Goal: Transaction & Acquisition: Purchase product/service

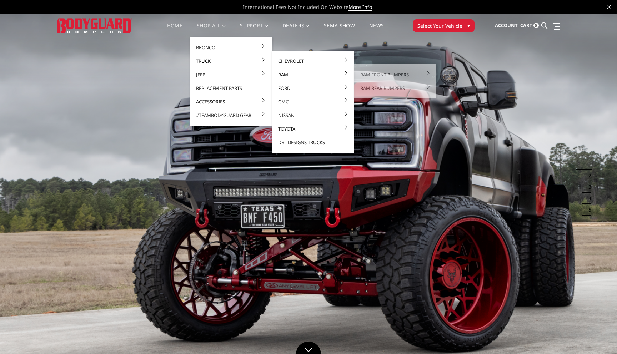
click at [309, 74] on link "Ram" at bounding box center [313, 75] width 76 height 14
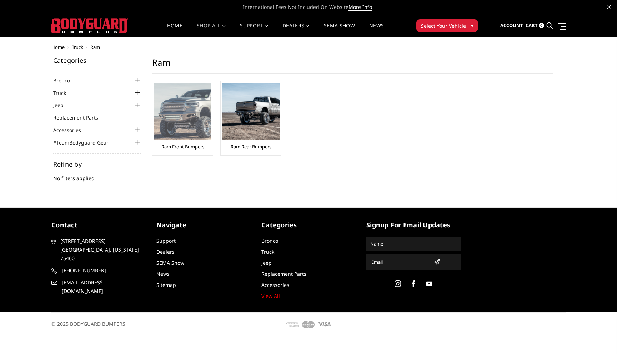
click at [189, 139] on img at bounding box center [182, 111] width 57 height 57
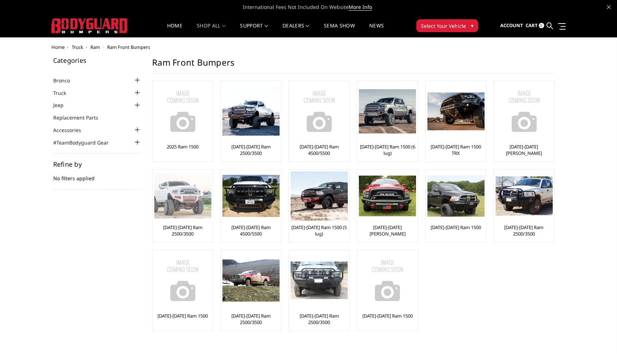
click at [180, 220] on div at bounding box center [182, 195] width 57 height 49
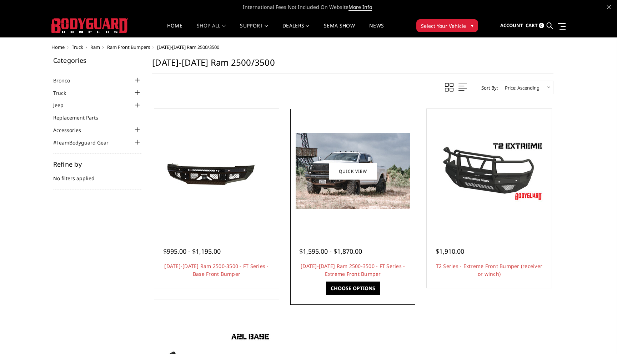
click at [358, 286] on link "Choose Options" at bounding box center [353, 289] width 54 height 14
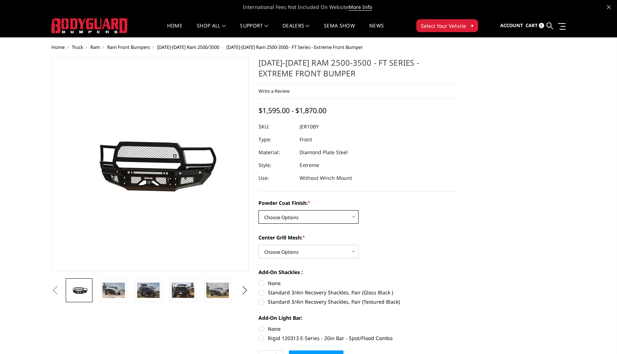
click at [291, 214] on select "Choose Options Bare Metal Gloss Black Powder Coat Textured Black Powder Coat" at bounding box center [309, 217] width 100 height 14
select select "3229"
click at [259, 210] on select "Choose Options Bare Metal Gloss Black Powder Coat Textured Black Powder Coat" at bounding box center [309, 217] width 100 height 14
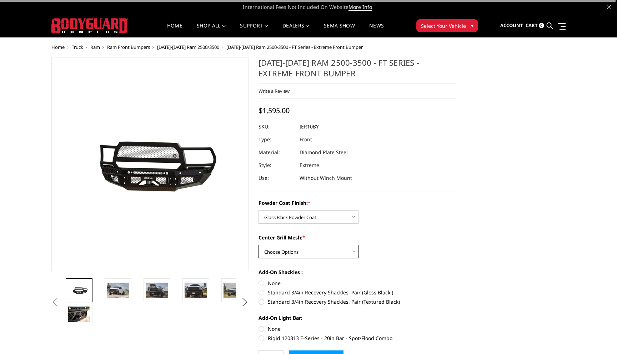
click at [308, 252] on select "Choose Options WITH Expanded Metal in Center Grill WITHOUT Expanded Metal in Ce…" at bounding box center [309, 252] width 100 height 14
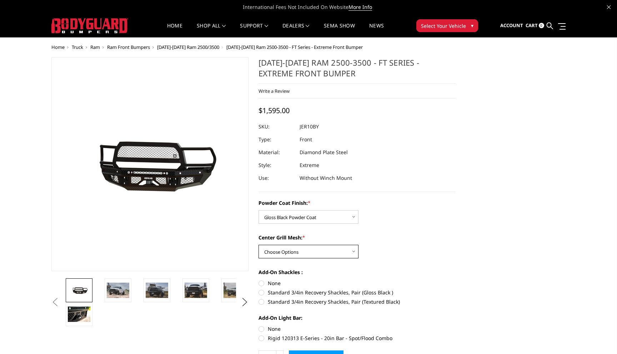
select select "3231"
click at [259, 245] on select "Choose Options WITH Expanded Metal in Center Grill WITHOUT Expanded Metal in Ce…" at bounding box center [309, 252] width 100 height 14
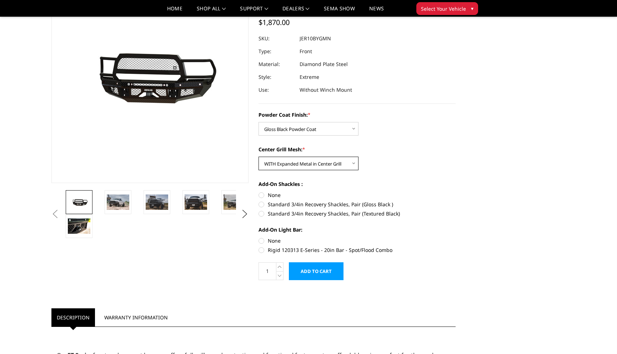
scroll to position [67, 0]
click at [261, 252] on label "Rigid 120313 E-Series - 20in Bar - Spot/Flood Combo" at bounding box center [357, 250] width 197 height 7
click at [456, 238] on input "Rigid 120313 E-Series - 20in Bar - Spot/Flood Combo" at bounding box center [456, 237] width 0 height 0
radio input "true"
click at [264, 240] on label "None" at bounding box center [357, 240] width 197 height 7
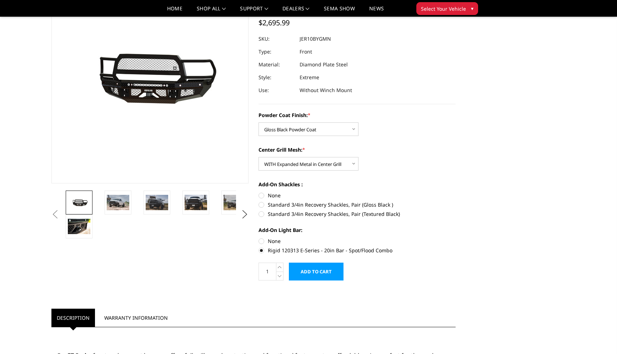
click at [259, 238] on input "None" at bounding box center [259, 237] width 0 height 0
radio input "true"
click at [115, 192] on link at bounding box center [118, 203] width 27 height 24
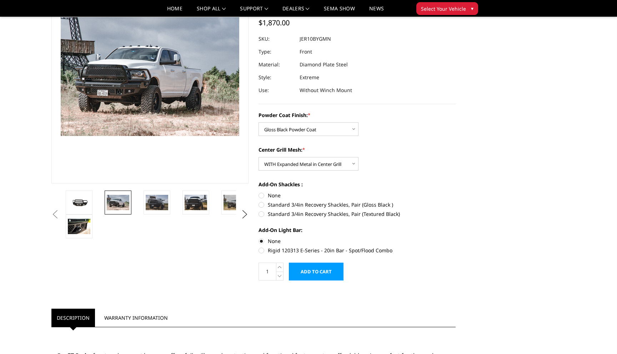
scroll to position [47, 0]
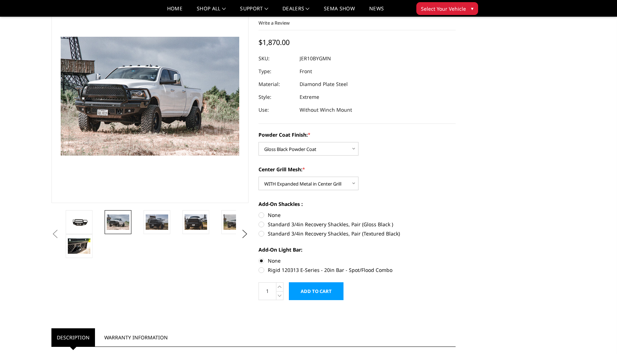
click at [174, 216] on li at bounding box center [161, 222] width 39 height 24
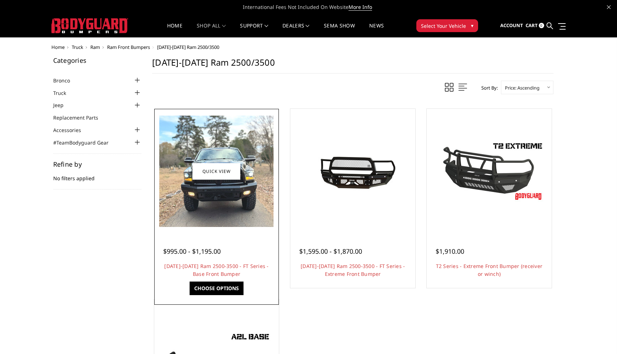
click at [239, 244] on div at bounding box center [216, 242] width 107 height 7
click at [235, 287] on link "Choose Options" at bounding box center [217, 289] width 54 height 14
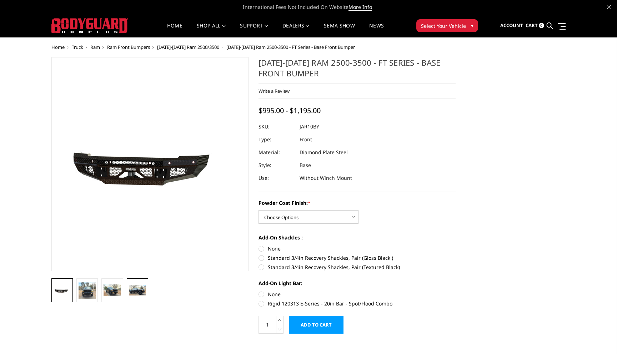
click at [136, 287] on img at bounding box center [137, 290] width 17 height 11
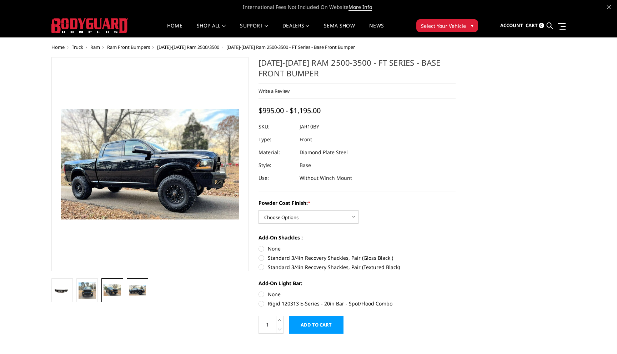
click at [110, 288] on img at bounding box center [112, 291] width 17 height 12
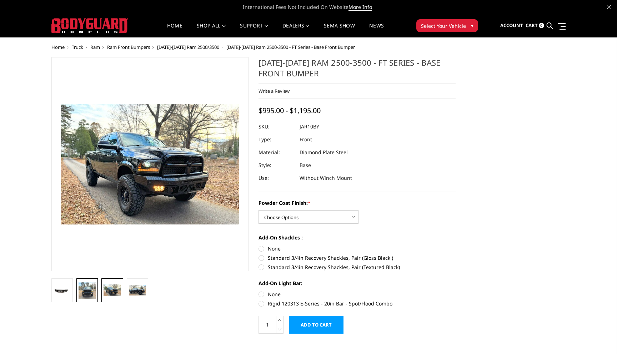
click at [92, 287] on img at bounding box center [87, 290] width 17 height 17
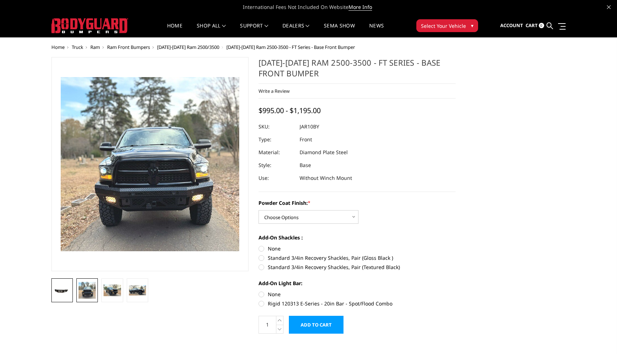
click at [68, 287] on img at bounding box center [62, 291] width 17 height 8
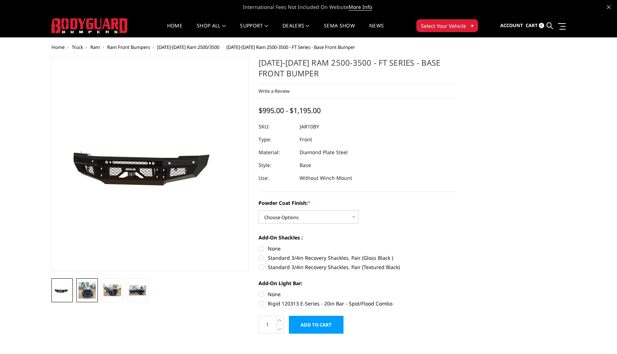
click at [89, 296] on img at bounding box center [87, 290] width 17 height 17
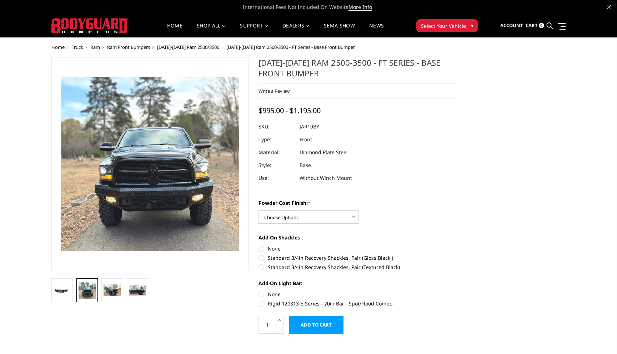
click at [281, 208] on div "Powder Coat Finish: * Choose Options Bare Metal Gloss Black Powder Coat Texture…" at bounding box center [357, 211] width 197 height 25
click at [282, 216] on select "Choose Options Bare Metal Gloss Black Powder Coat Textured Black Powder Coat" at bounding box center [309, 217] width 100 height 14
select select "3370"
click at [259, 210] on select "Choose Options Bare Metal Gloss Black Powder Coat Textured Black Powder Coat" at bounding box center [309, 217] width 100 height 14
click at [128, 284] on link at bounding box center [137, 291] width 21 height 24
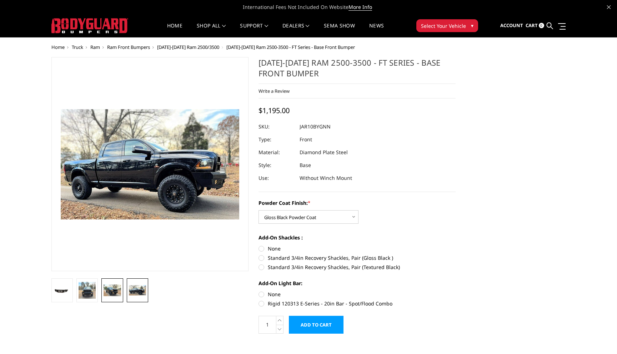
click at [120, 286] on img at bounding box center [112, 291] width 17 height 12
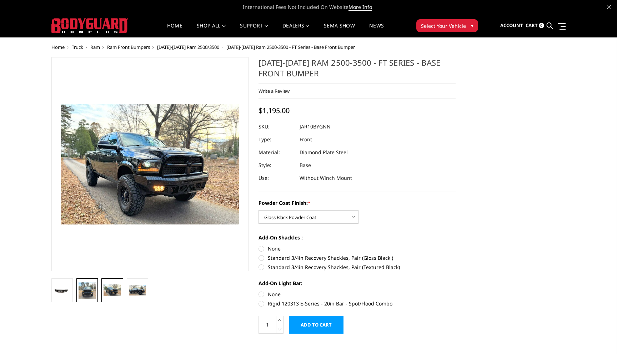
click at [92, 291] on img at bounding box center [87, 290] width 17 height 17
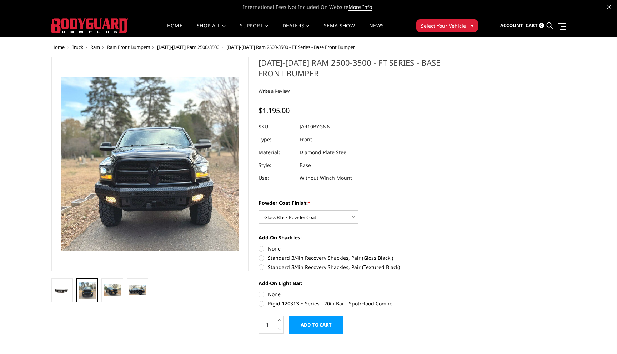
click at [263, 256] on label "Standard 3/4in Recovery Shackles, Pair (Gloss Black )" at bounding box center [357, 257] width 197 height 7
click at [456, 245] on input "Standard 3/4in Recovery Shackles, Pair (Gloss Black )" at bounding box center [456, 245] width 0 height 0
radio input "true"
